Goal: Use online tool/utility: Utilize a website feature to perform a specific function

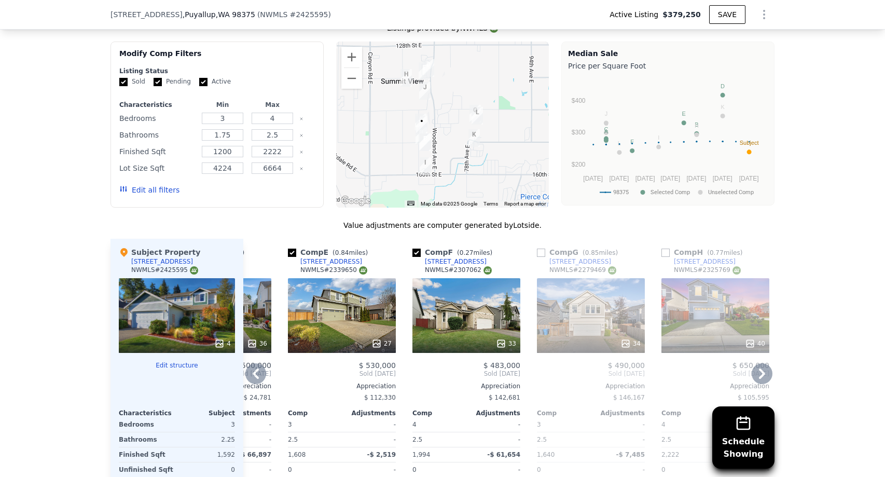
scroll to position [927, 0]
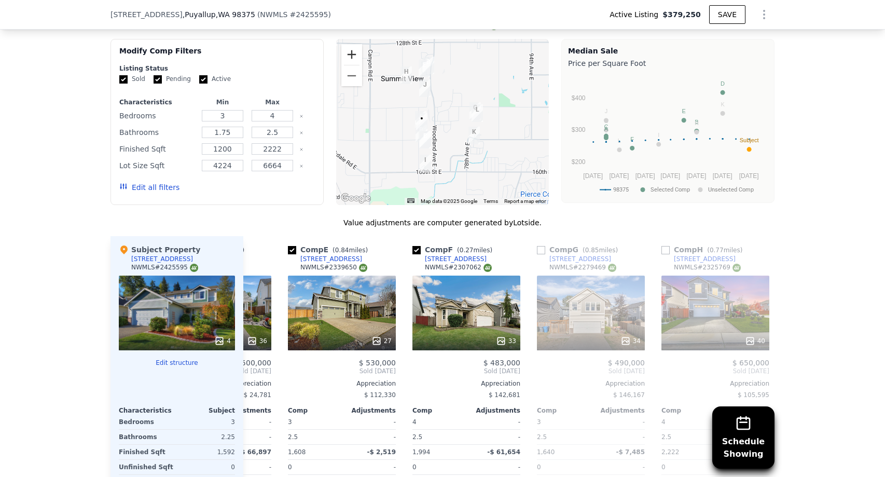
click at [358, 49] on button "Zoom in" at bounding box center [351, 54] width 21 height 21
drag, startPoint x: 372, startPoint y: 127, endPoint x: 425, endPoint y: 126, distance: 52.4
click at [426, 126] on div at bounding box center [442, 122] width 213 height 166
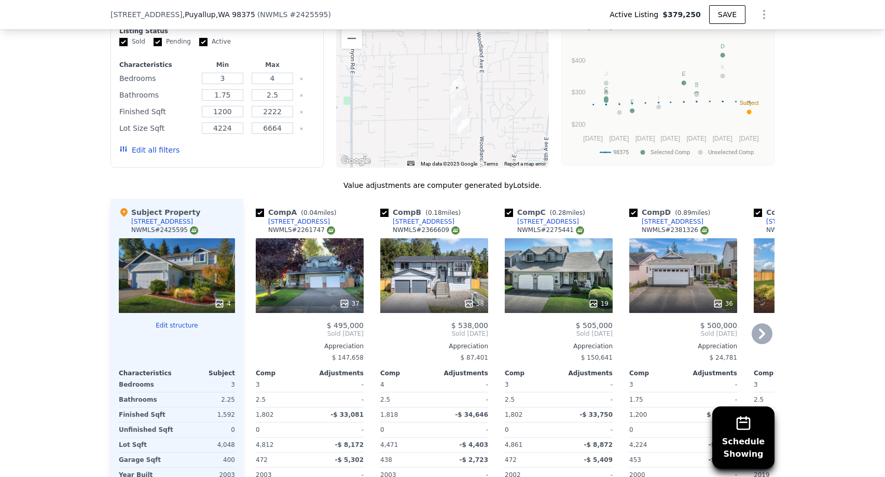
scroll to position [967, 0]
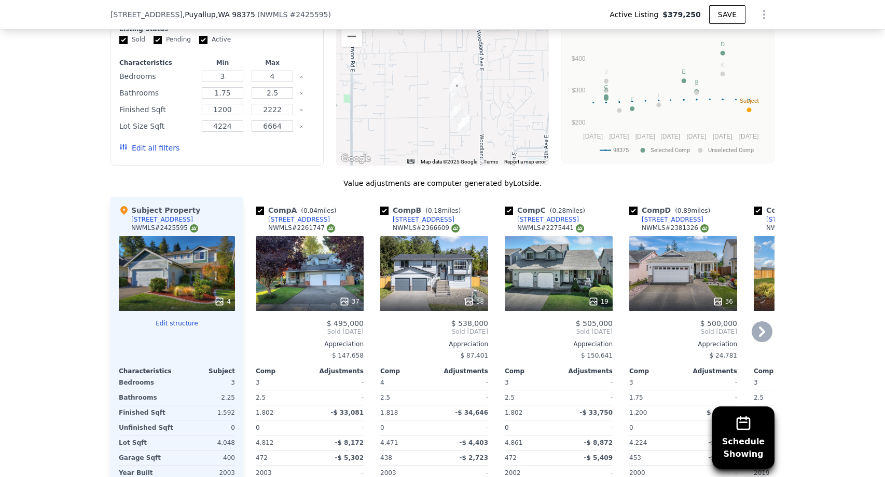
click at [327, 275] on div "37" at bounding box center [310, 273] width 108 height 75
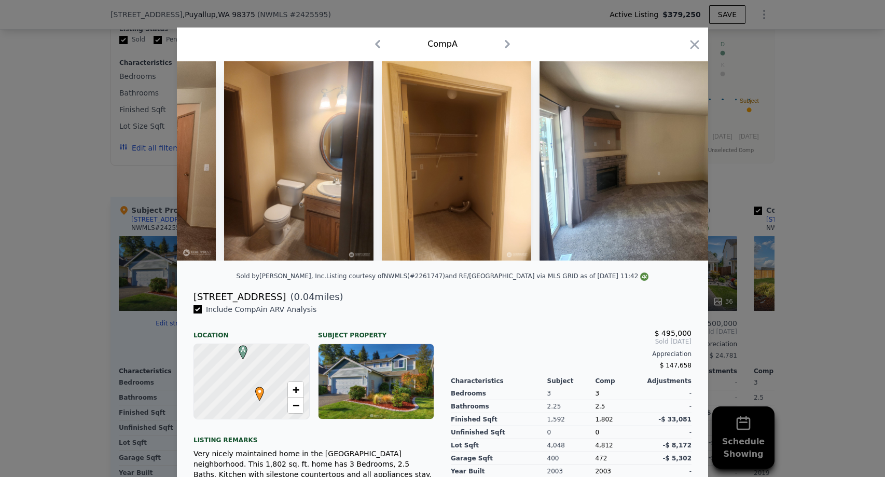
scroll to position [0, 4650]
click at [701, 46] on icon "button" at bounding box center [694, 44] width 15 height 15
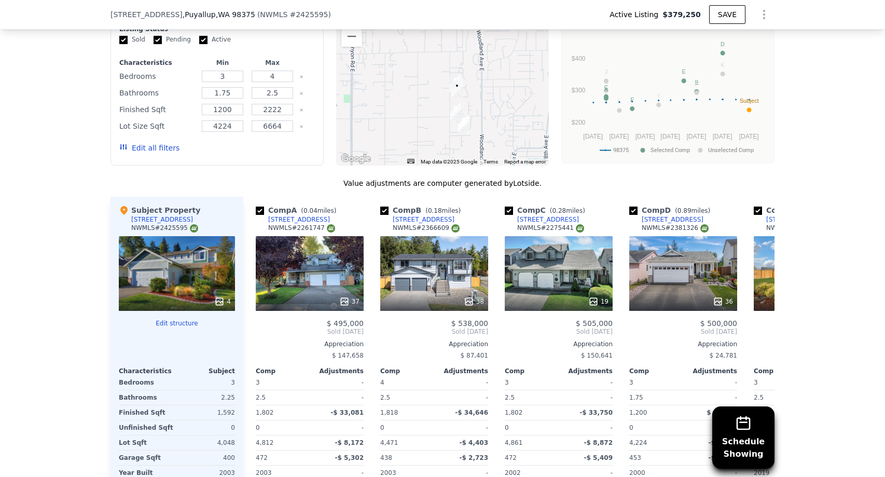
scroll to position [0, 26]
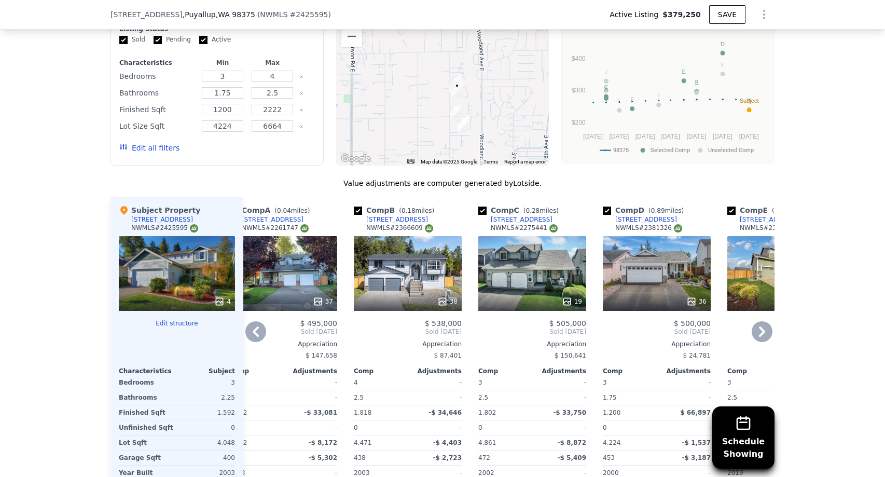
click at [632, 277] on div "36" at bounding box center [657, 273] width 108 height 75
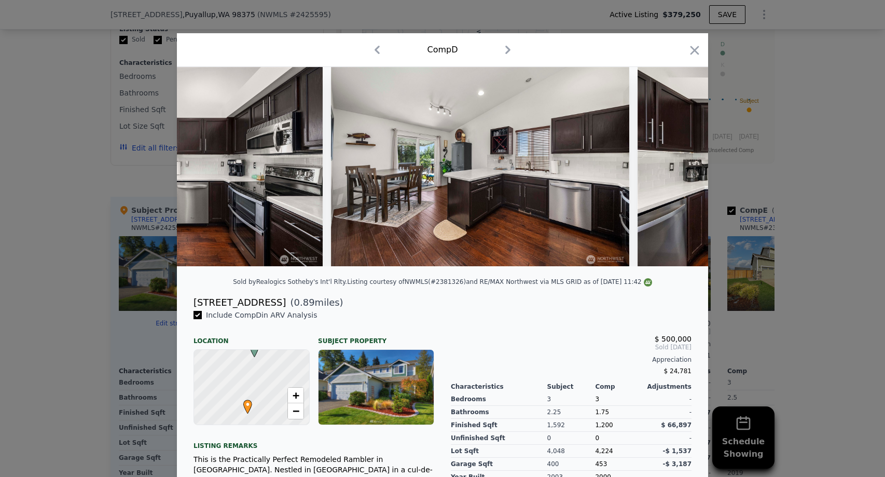
scroll to position [0, 4194]
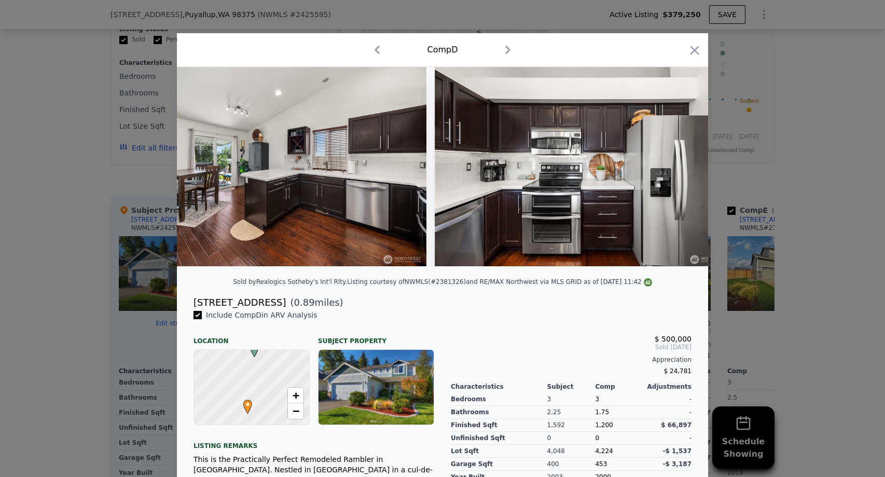
click at [100, 325] on div at bounding box center [442, 238] width 885 height 477
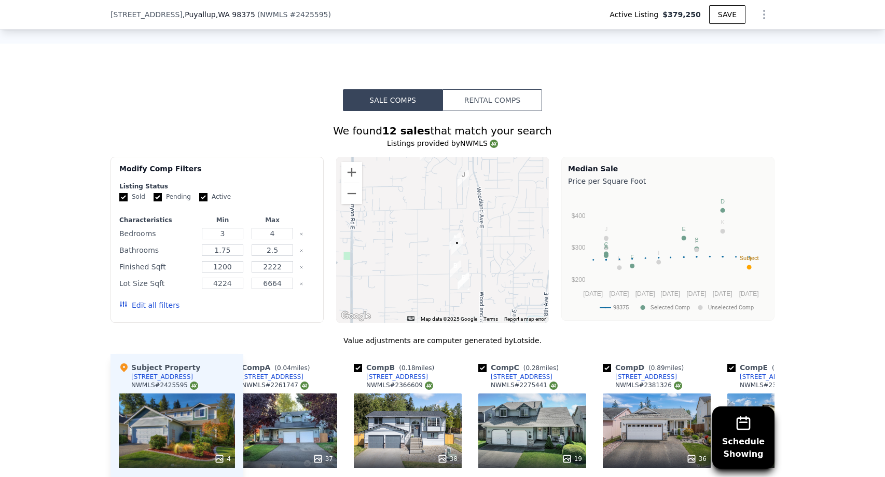
scroll to position [1187, 0]
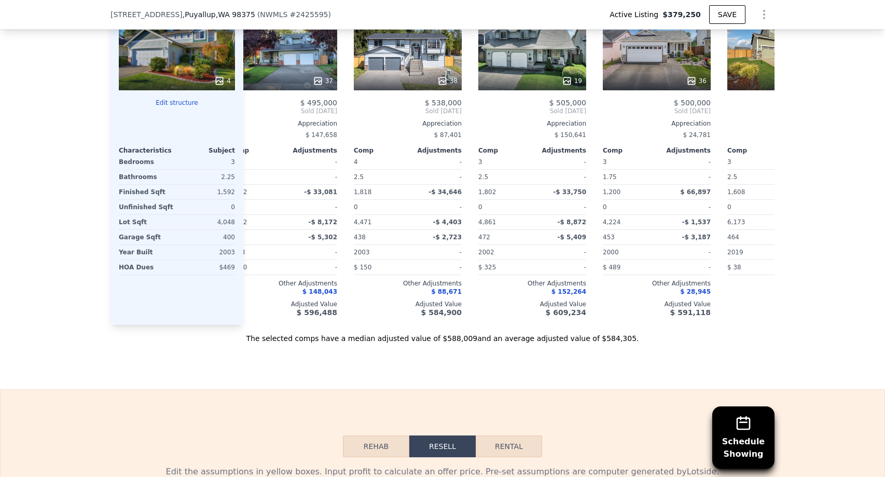
click at [178, 103] on button "Edit structure" at bounding box center [177, 103] width 116 height 8
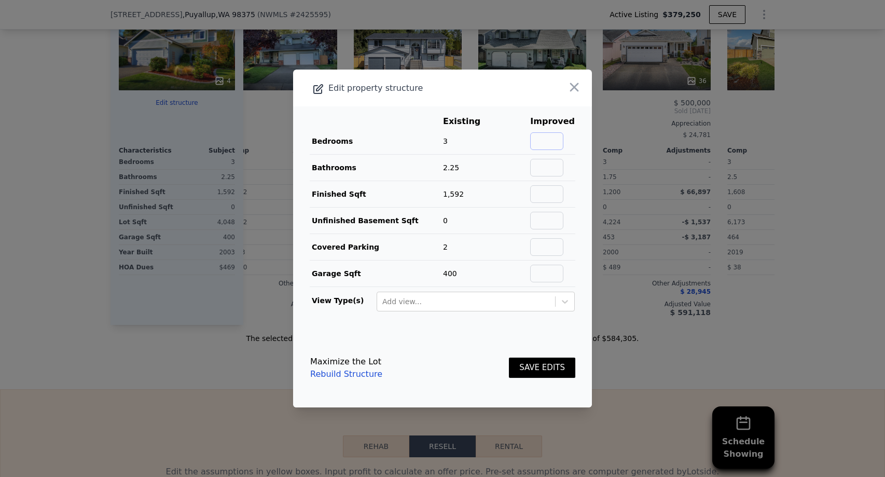
click at [563, 135] on input "text" at bounding box center [546, 141] width 33 height 18
click at [563, 171] on input "text" at bounding box center [546, 168] width 33 height 18
type input "2.5"
click at [534, 376] on button "SAVE EDITS" at bounding box center [542, 367] width 66 height 20
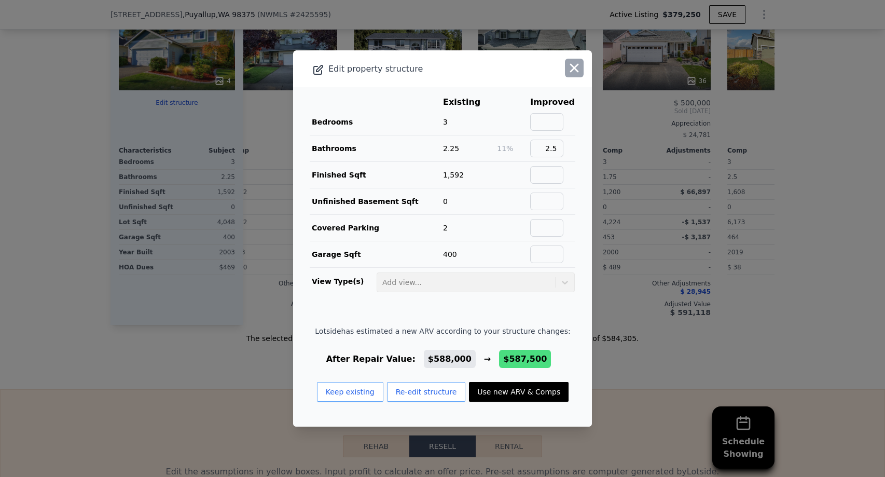
click at [571, 69] on icon "button" at bounding box center [574, 68] width 15 height 15
click at [571, 69] on div "19" at bounding box center [532, 53] width 108 height 75
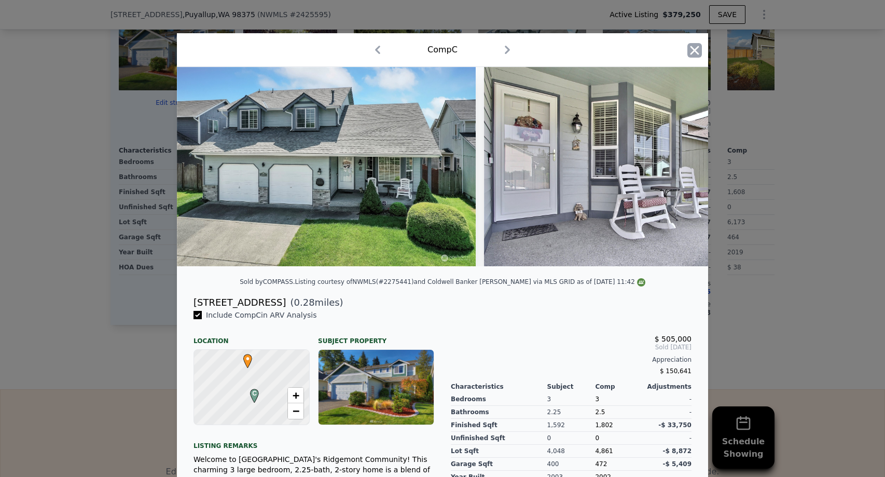
click at [696, 54] on icon "button" at bounding box center [694, 50] width 15 height 15
